Goal: Transaction & Acquisition: Purchase product/service

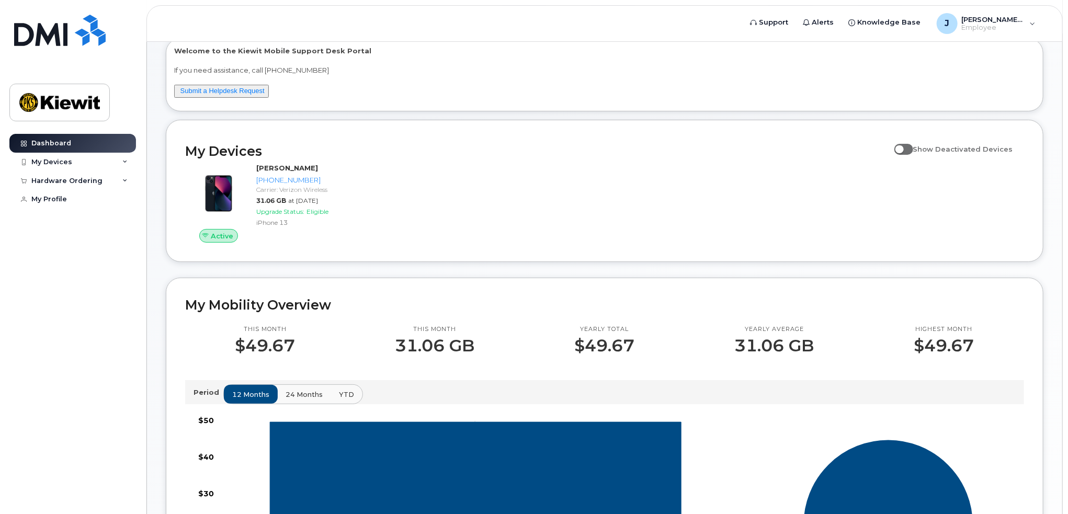
scroll to position [21, 0]
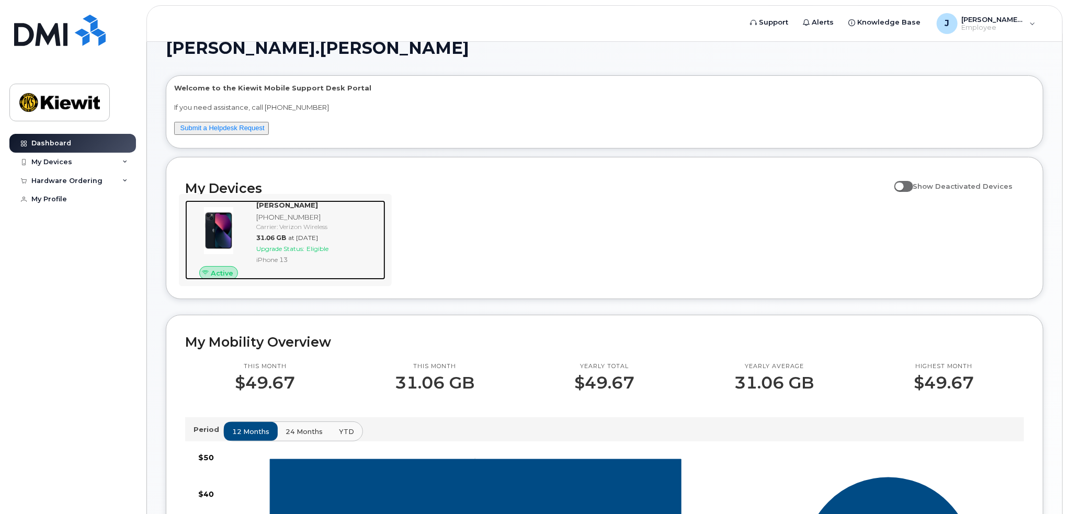
click at [320, 245] on span "Eligible" at bounding box center [317, 249] width 22 height 8
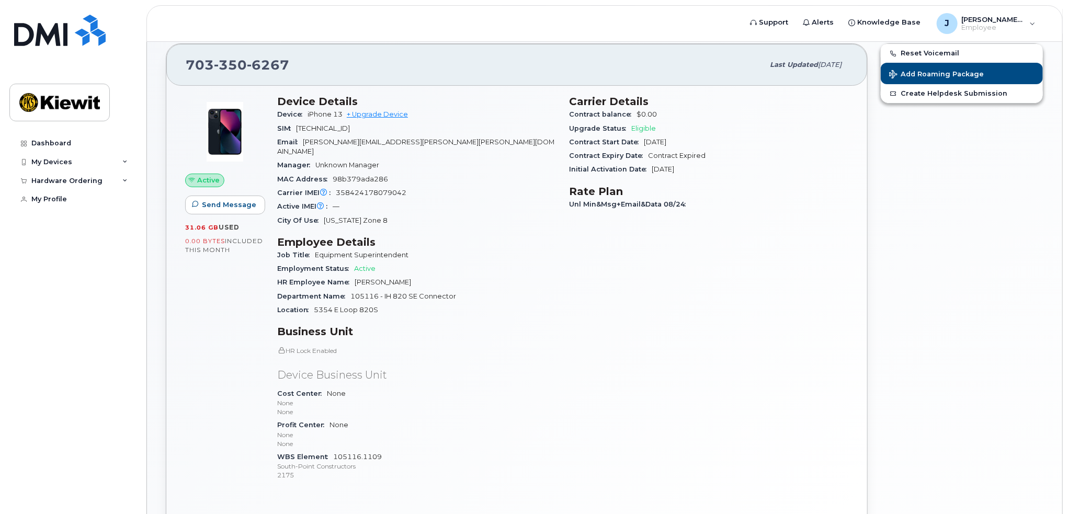
scroll to position [29, 0]
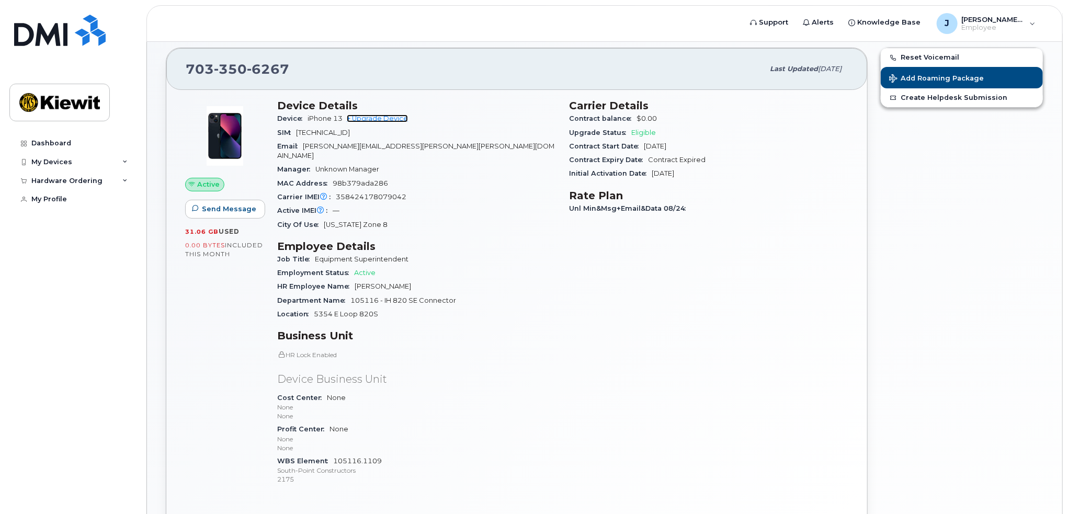
click at [379, 117] on link "+ Upgrade Device" at bounding box center [377, 119] width 61 height 8
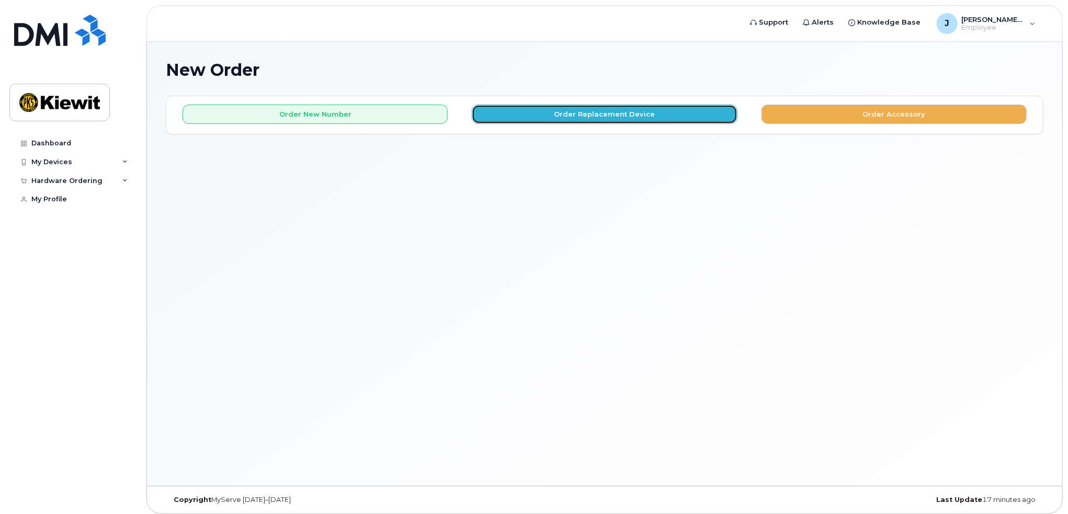
click at [610, 113] on button "Order Replacement Device" at bounding box center [604, 114] width 265 height 19
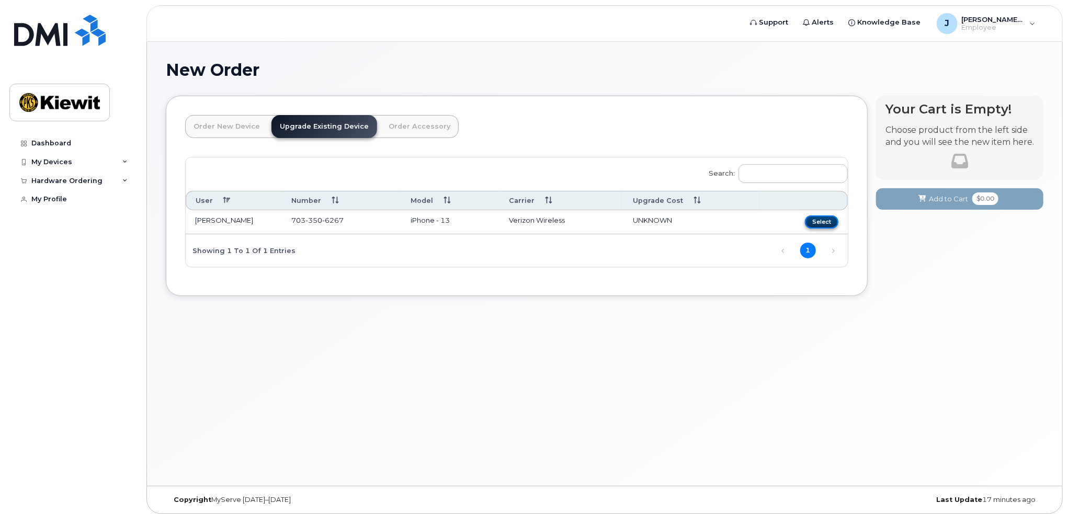
click at [824, 221] on button "Select" at bounding box center [821, 221] width 33 height 13
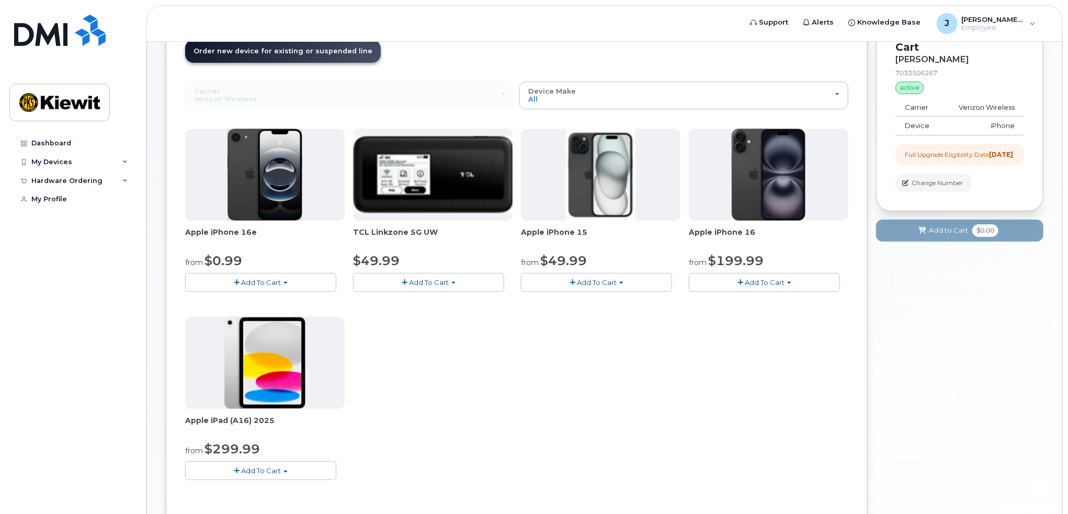
scroll to position [73, 0]
